Goal: Information Seeking & Learning: Learn about a topic

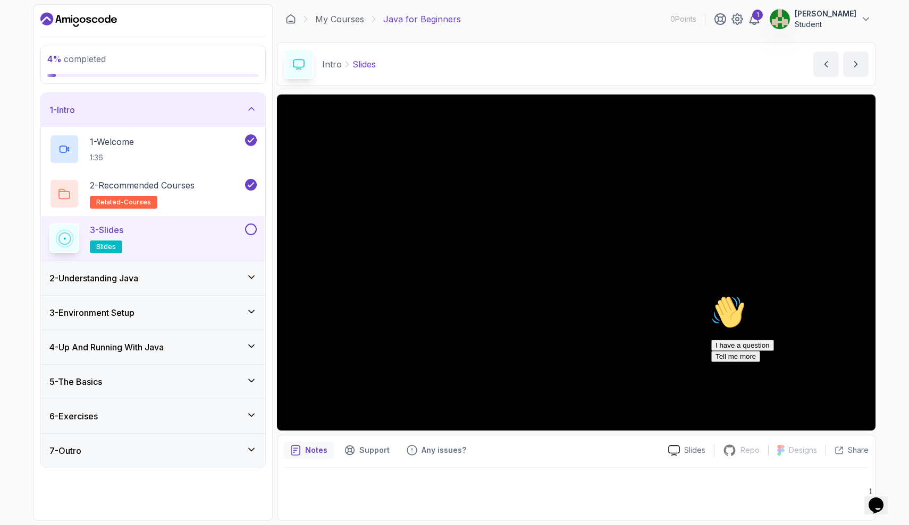
click at [609, 454] on div "Notes Support Any issues?" at bounding box center [472, 450] width 376 height 17
click at [711, 295] on icon "Chat attention grabber" at bounding box center [711, 295] width 0 height 0
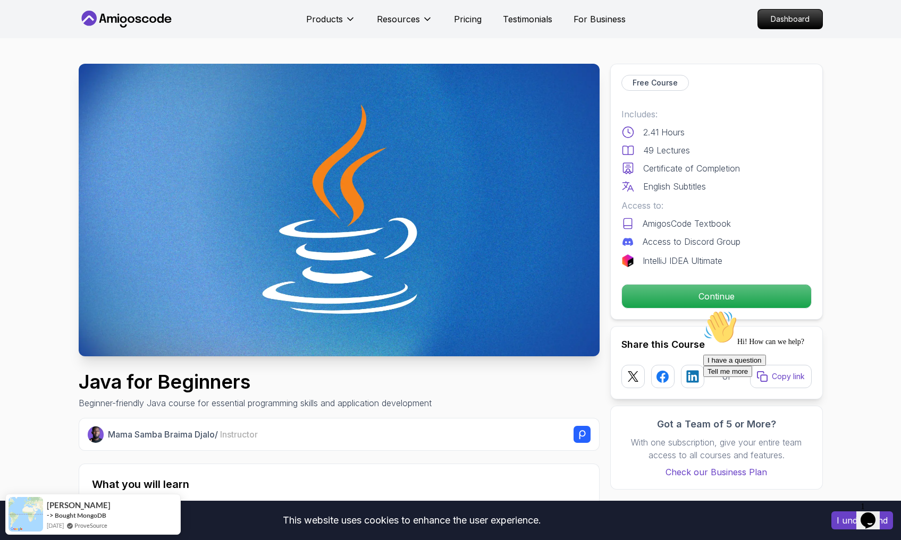
click at [703, 310] on icon "Chat attention grabber" at bounding box center [703, 310] width 0 height 0
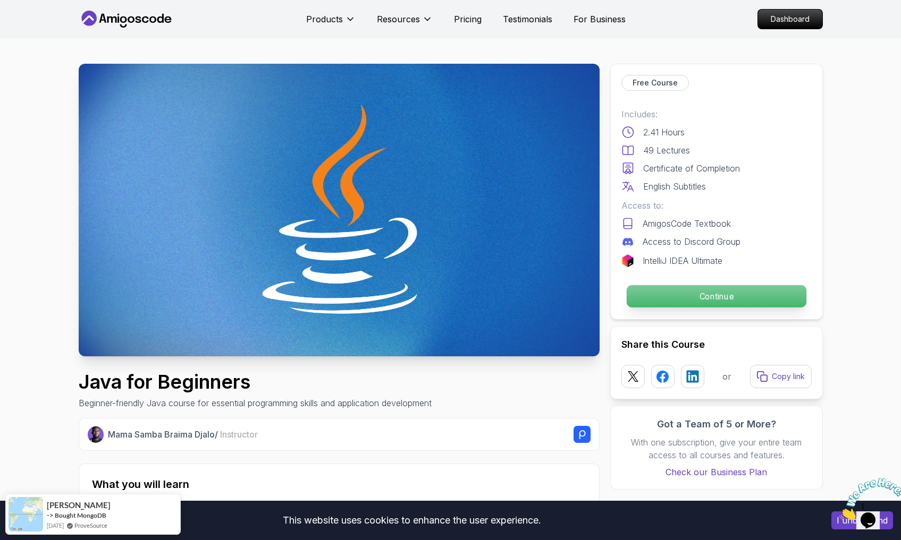
click at [681, 300] on p "Continue" at bounding box center [716, 296] width 180 height 22
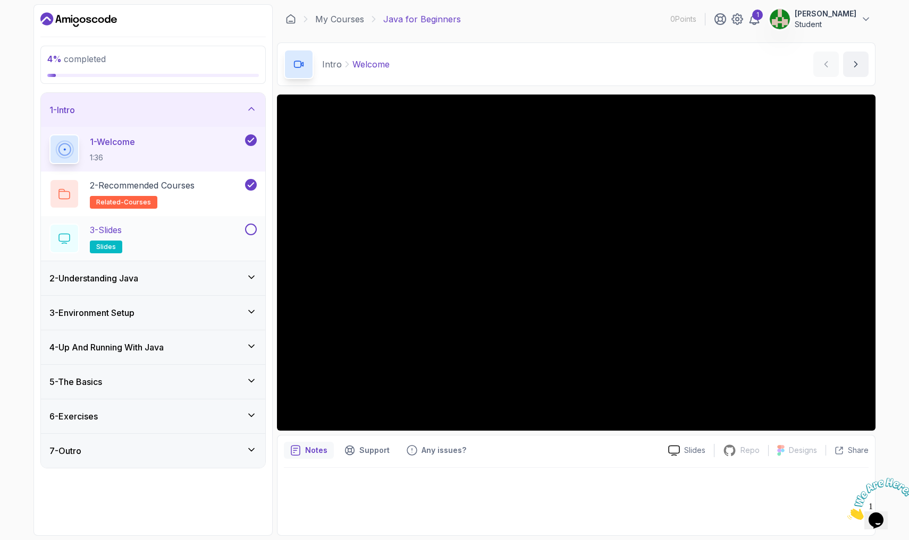
click at [250, 229] on button at bounding box center [251, 230] width 12 height 12
click at [161, 228] on div "3 - Slides slides" at bounding box center [145, 239] width 193 height 30
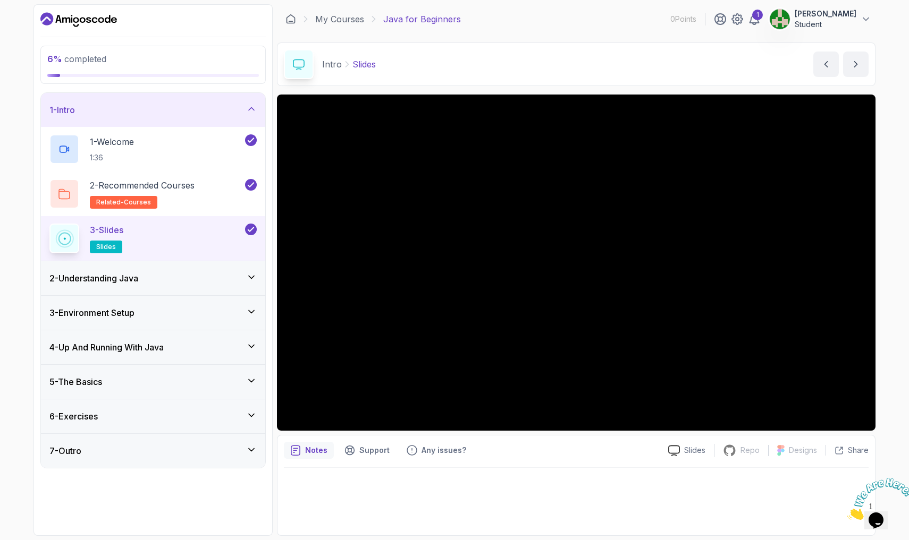
click at [786, 289] on section "6 % completed 1 - Intro 1 - Welcome 1:36 2 - Recommended Courses related-course…" at bounding box center [454, 270] width 850 height 540
